Goal: Use online tool/utility: Use online tool/utility

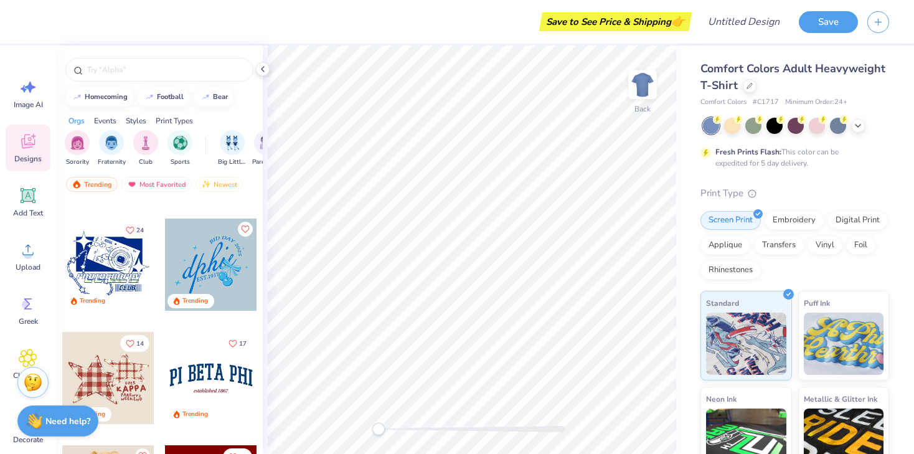
scroll to position [1237, 0]
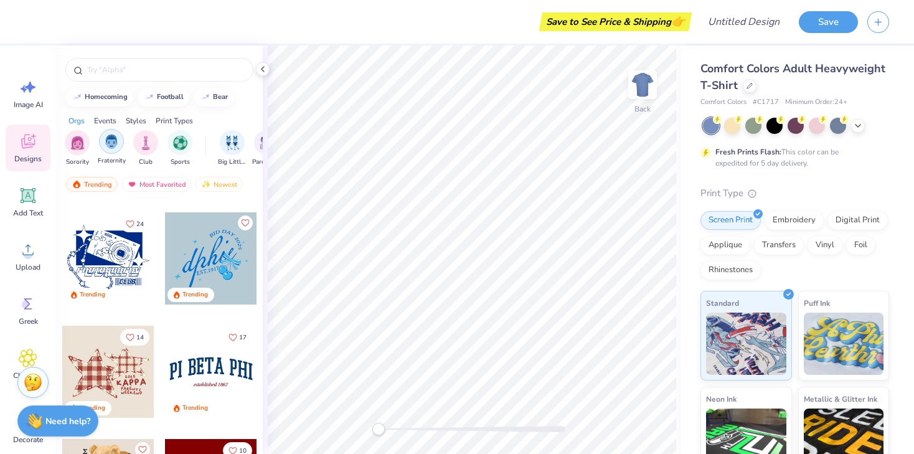
click at [111, 148] on div "filter for Fraternity" at bounding box center [111, 141] width 25 height 25
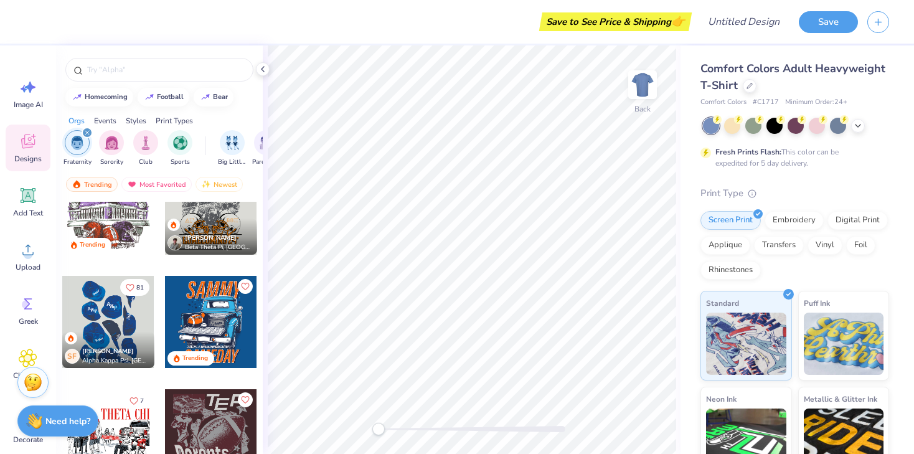
scroll to position [623, 0]
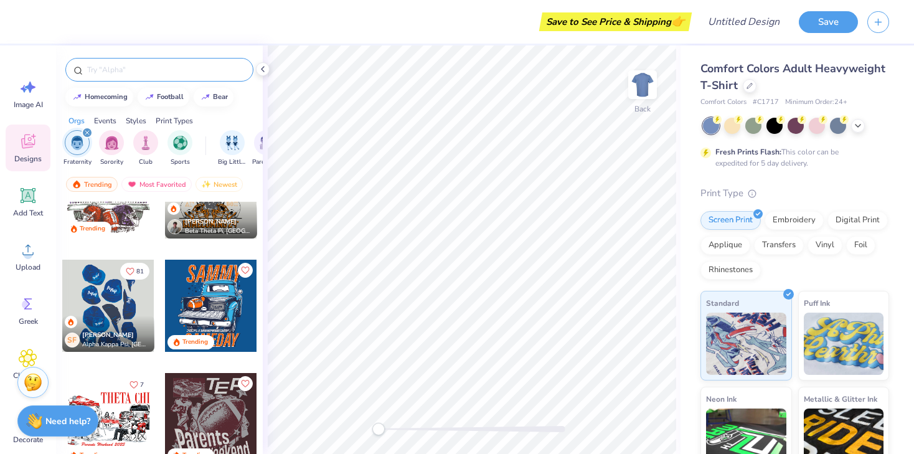
click at [130, 72] on input "text" at bounding box center [165, 70] width 159 height 12
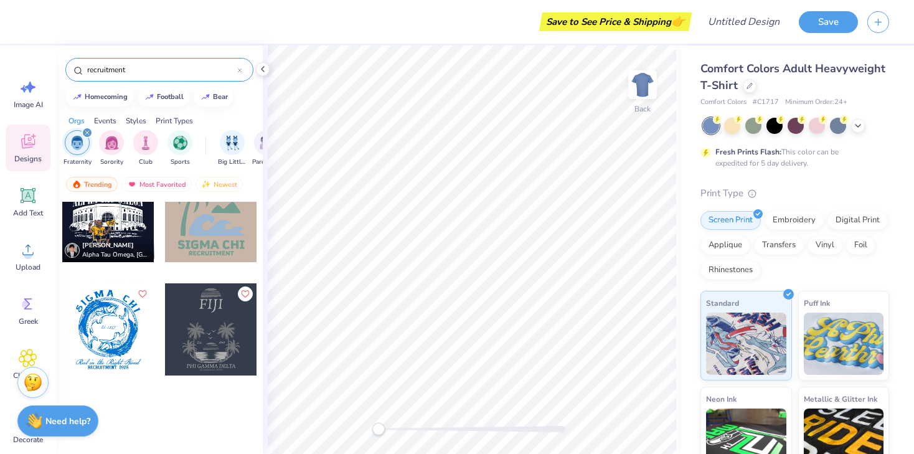
scroll to position [1511, 0]
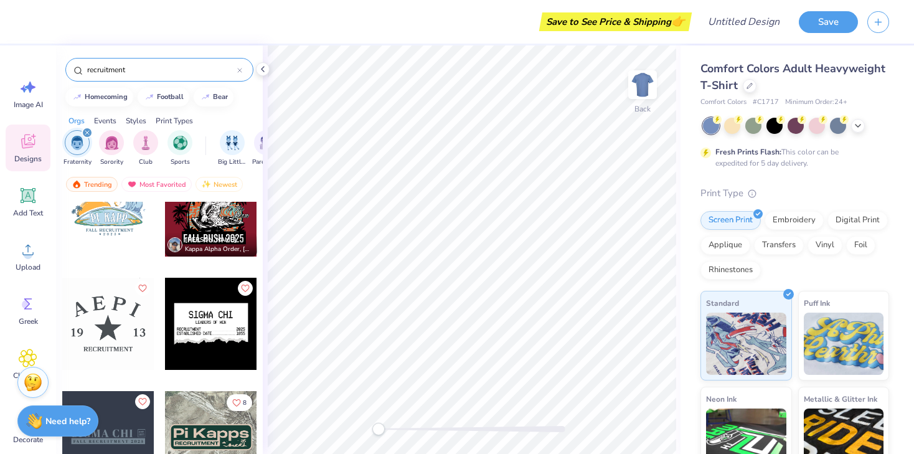
type input "recruitment"
click at [187, 417] on div at bounding box center [211, 437] width 92 height 92
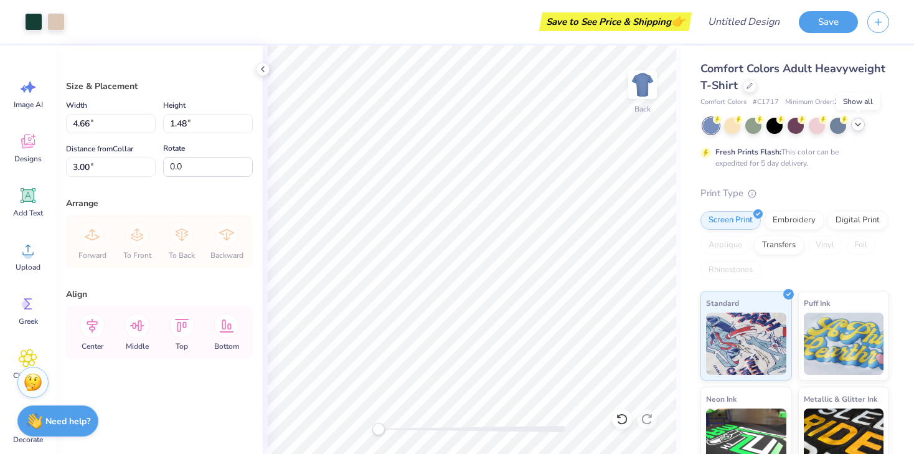
click at [859, 126] on icon at bounding box center [858, 125] width 10 height 10
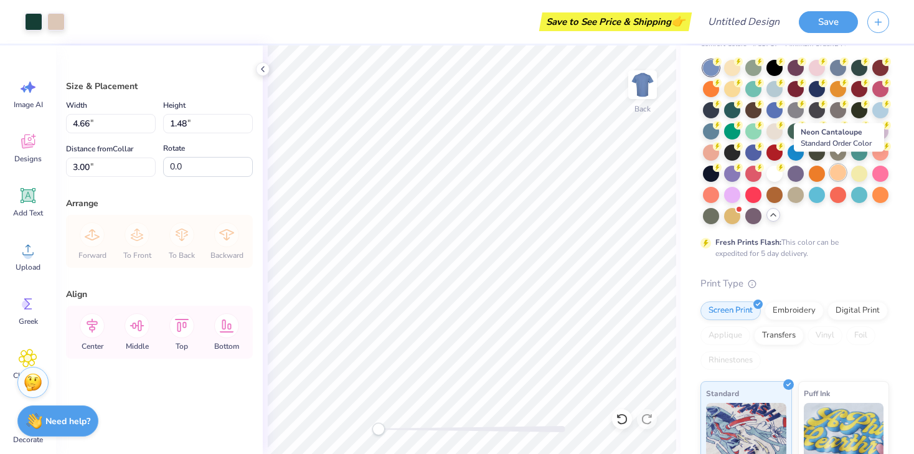
scroll to position [64, 0]
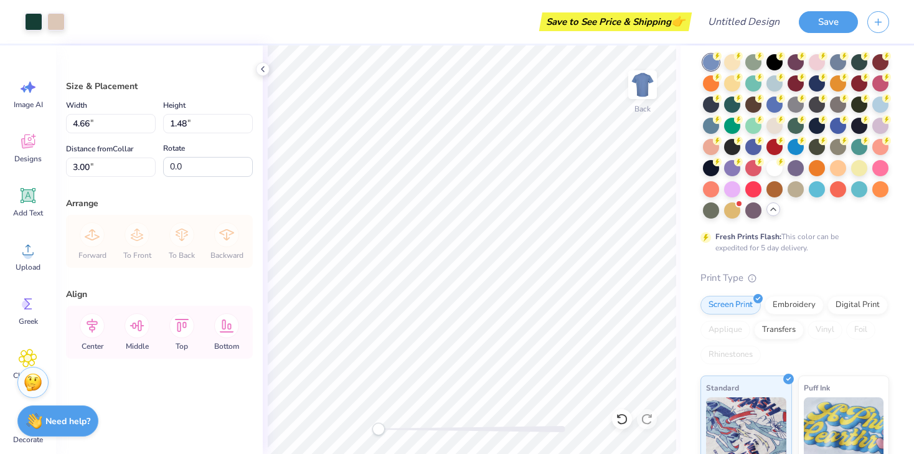
type input "4.98"
type input "7.34"
type input "2.34"
click at [795, 188] on div at bounding box center [796, 188] width 16 height 16
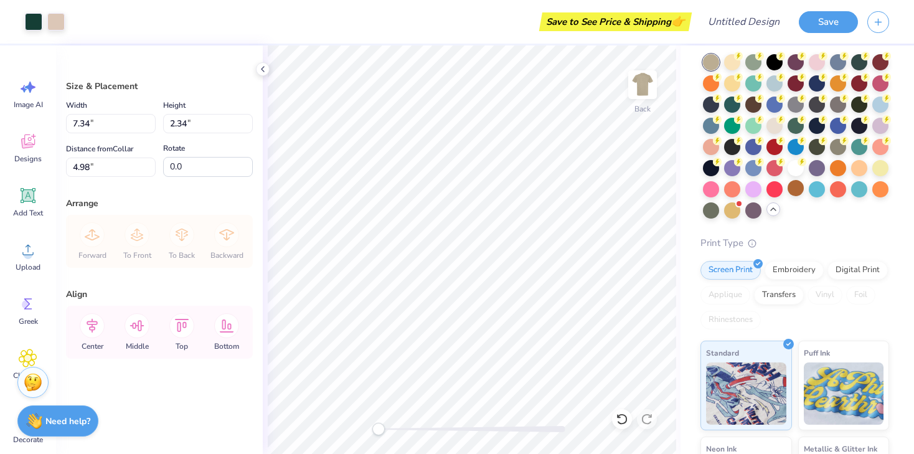
type input "4.93"
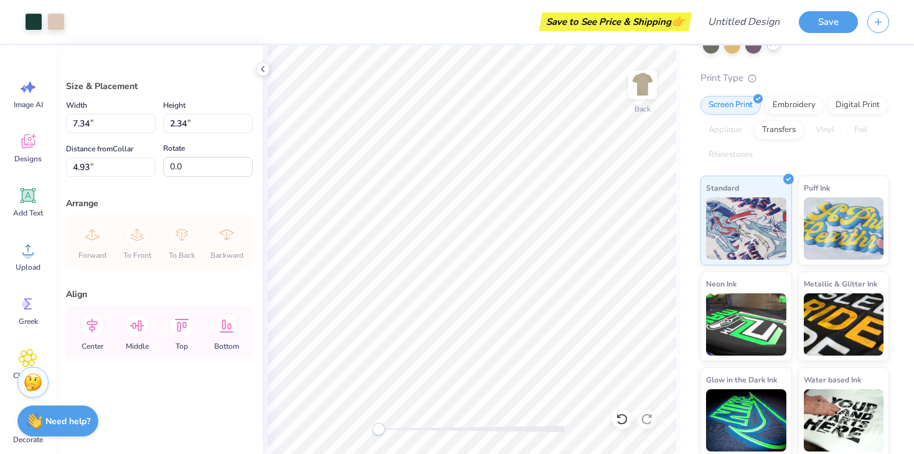
scroll to position [232, 0]
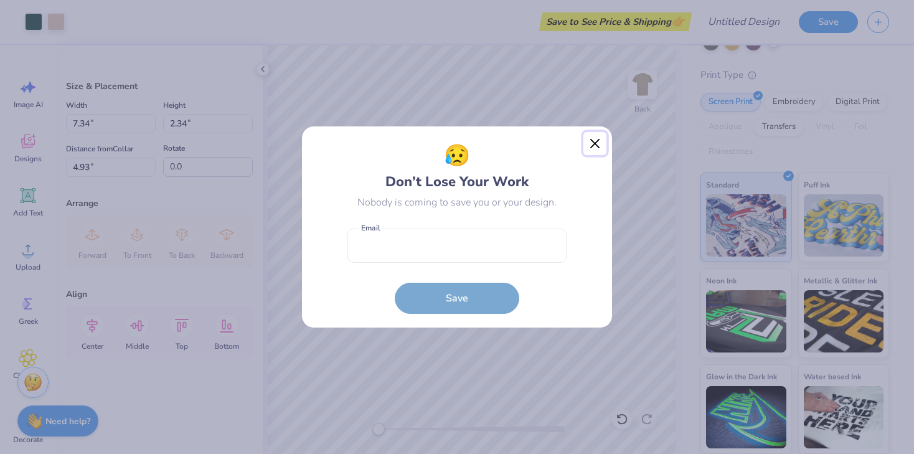
click at [592, 143] on button "Close" at bounding box center [595, 144] width 24 height 24
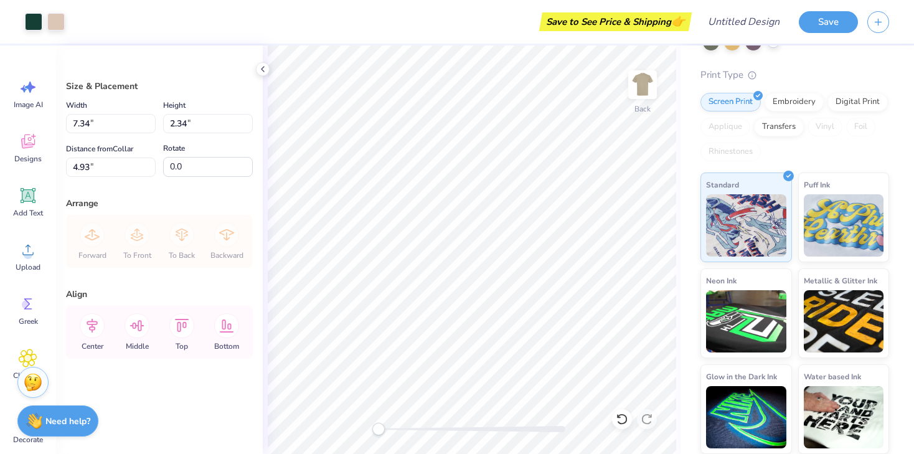
scroll to position [2, 0]
